Goal: Find specific page/section: Find specific page/section

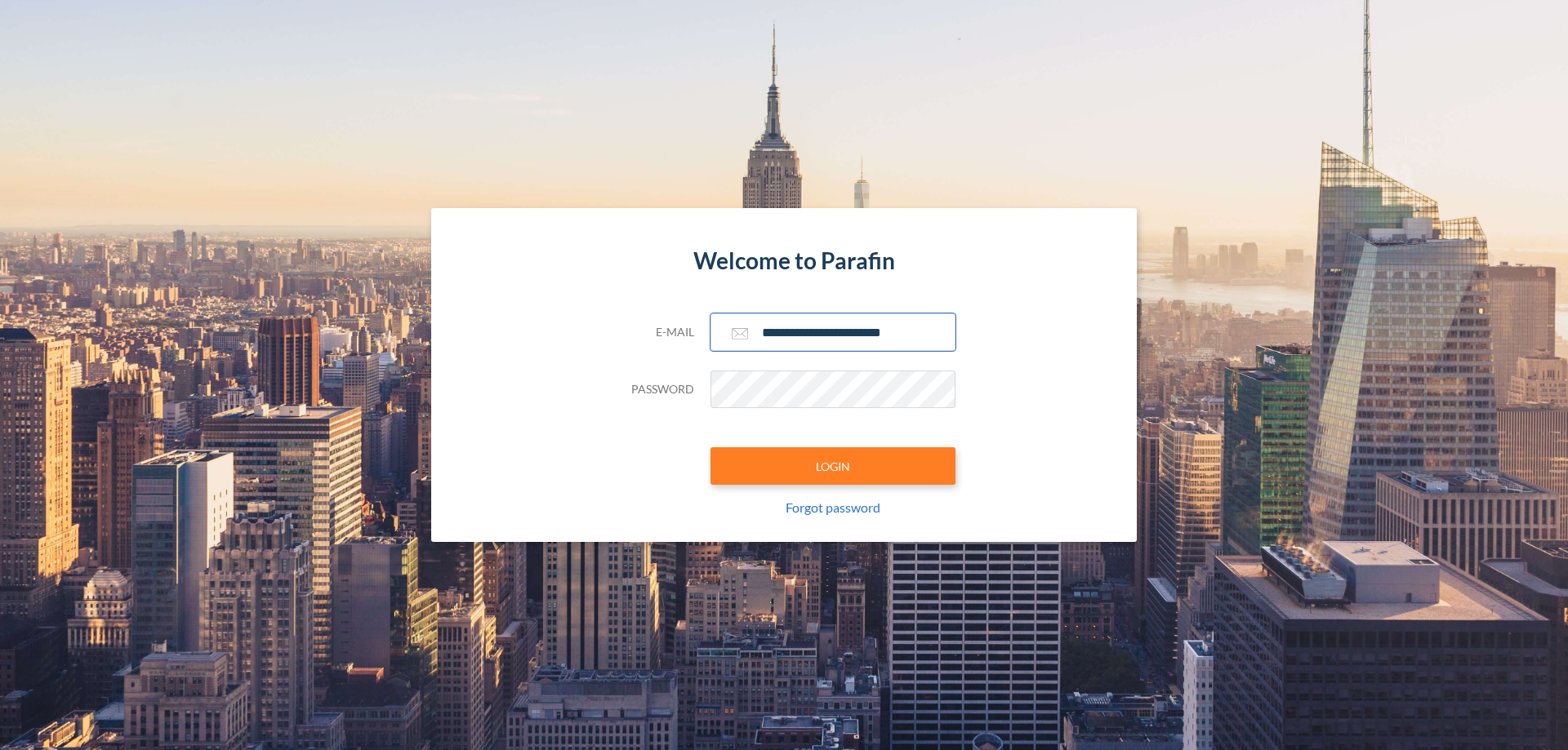
type input "**********"
click at [833, 467] on button "LOGIN" at bounding box center [833, 466] width 245 height 38
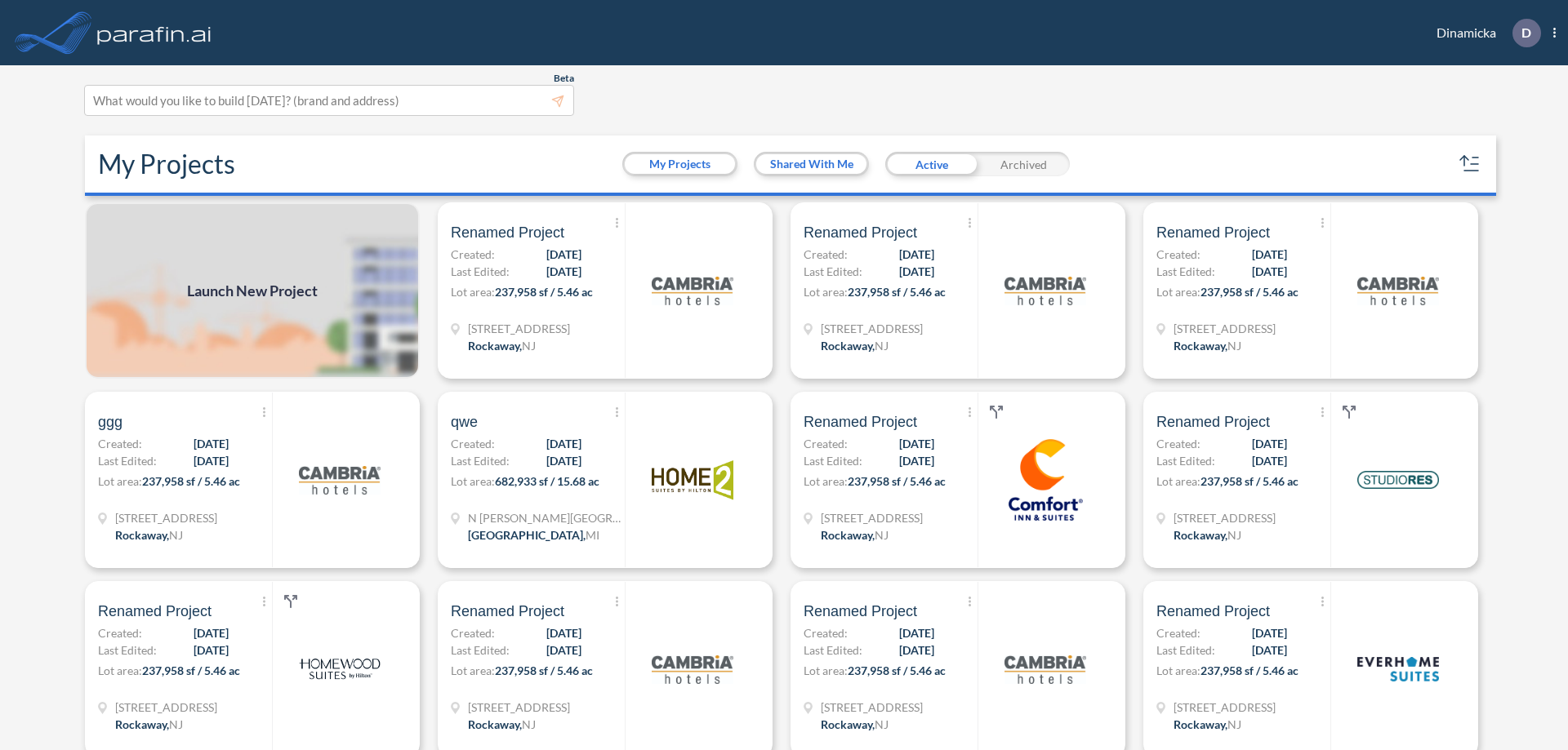
scroll to position [4, 0]
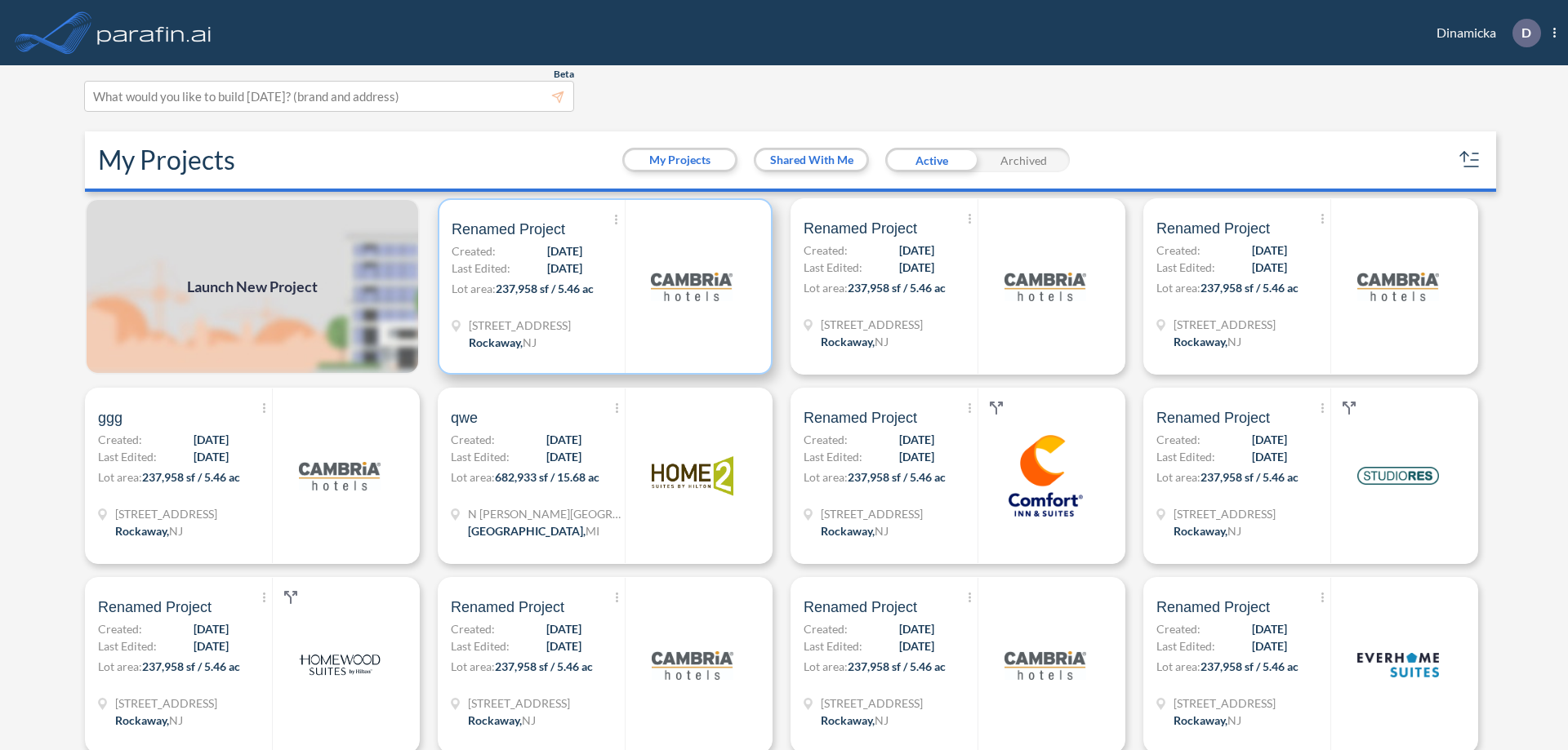
click at [602, 287] on p "Lot area: 237,958 sf / 5.46 ac" at bounding box center [538, 292] width 173 height 23
